Goal: Complete application form

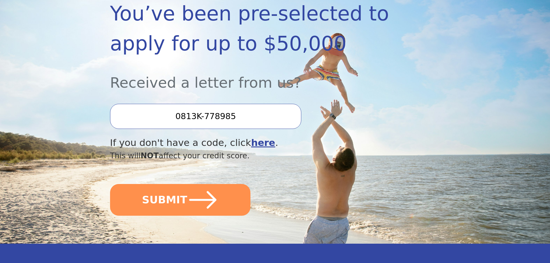
scroll to position [133, 0]
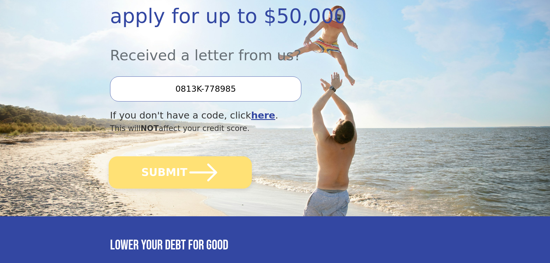
click at [182, 175] on button "SUBMIT" at bounding box center [180, 173] width 143 height 32
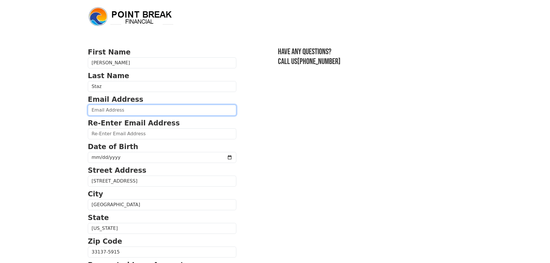
type input "[EMAIL_ADDRESS][DOMAIN_NAME]"
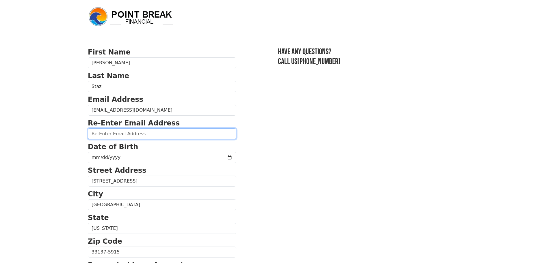
type input "[EMAIL_ADDRESS][DOMAIN_NAME]"
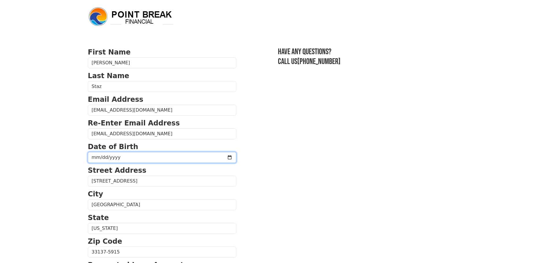
click at [121, 157] on input "date" at bounding box center [162, 157] width 148 height 11
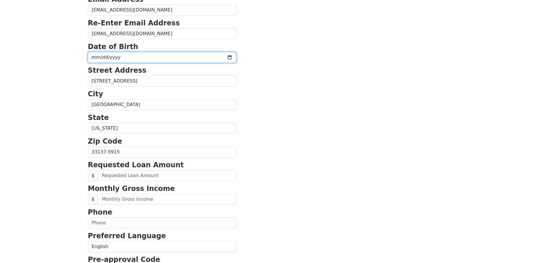
scroll to position [110, 0]
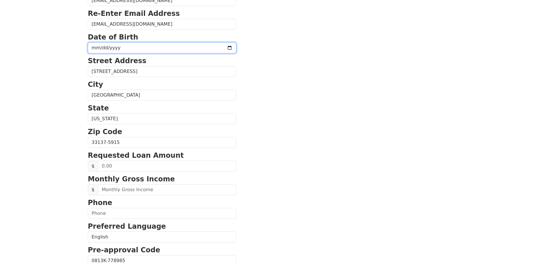
type input "[DATE]"
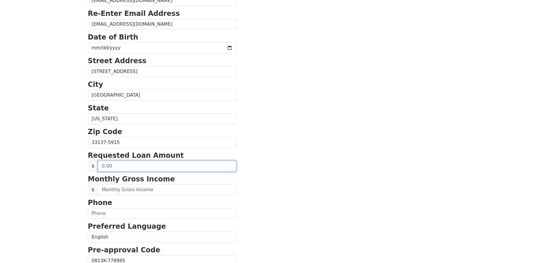
click at [131, 169] on input "text" at bounding box center [167, 166] width 138 height 11
type input "50,000.00"
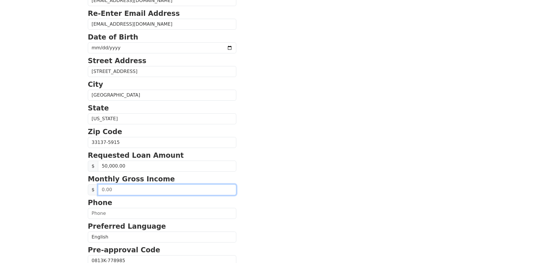
click at [130, 189] on input "text" at bounding box center [167, 190] width 138 height 11
type input "100,000.00"
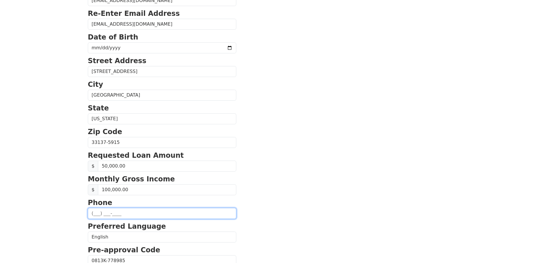
drag, startPoint x: 97, startPoint y: 213, endPoint x: 106, endPoint y: 214, distance: 9.0
click at [100, 214] on input "(__3) 103-4491" at bounding box center [162, 213] width 148 height 11
drag, startPoint x: 95, startPoint y: 213, endPoint x: 99, endPoint y: 213, distance: 4.1
click at [95, 213] on input "(__3) 103-4491" at bounding box center [162, 213] width 148 height 11
drag, startPoint x: 121, startPoint y: 213, endPoint x: 104, endPoint y: 213, distance: 16.8
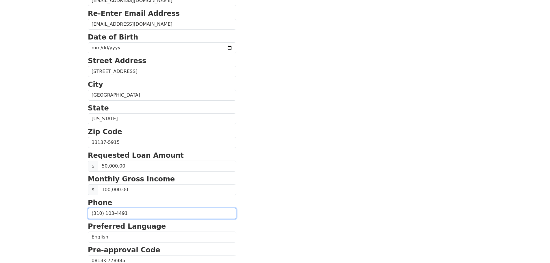
click at [100, 213] on input "(310) 103-4491" at bounding box center [162, 213] width 148 height 11
type input "[PHONE_NUMBER]"
drag, startPoint x: 91, startPoint y: 208, endPoint x: 64, endPoint y: 200, distance: 28.2
click at [64, 154] on html "First Name [PERSON_NAME] Last Name Staz Email Address [EMAIL_ADDRESS][DOMAIN_NA…" at bounding box center [275, 21] width 550 height 263
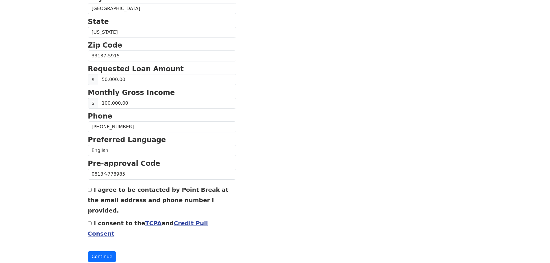
scroll to position [196, 0]
click at [89, 222] on input "I consent to the TCPA and Credit Pull Consent" at bounding box center [90, 224] width 4 height 4
checkbox input "true"
click at [90, 191] on input "I agree to be contacted by Point Break at the email address and phone number I …" at bounding box center [90, 191] width 4 height 4
checkbox input "true"
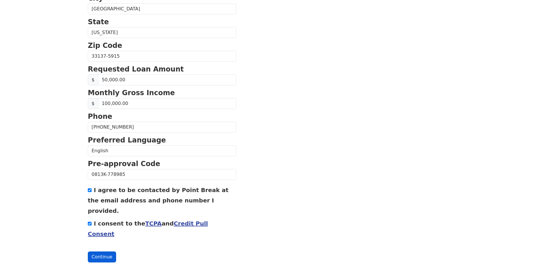
click at [100, 252] on button "Continue" at bounding box center [102, 257] width 28 height 11
